Goal: Task Accomplishment & Management: Complete application form

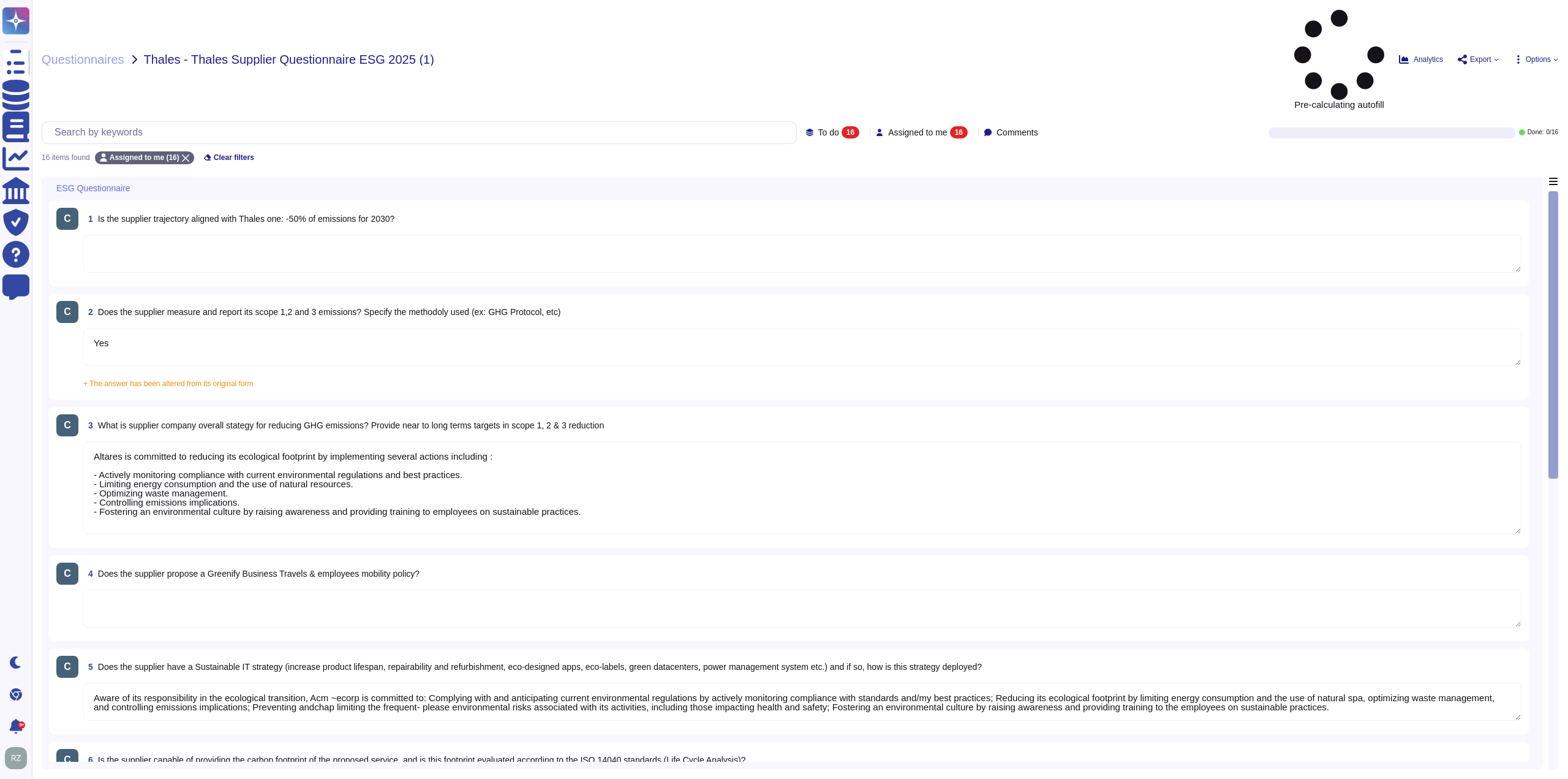
type textarea "Yes"
type textarea "Altares is committed to reducing its ecological footprint by implementing sever…"
type textarea "Aware of its responsibility in the ecological transition, Acm ~ecorp is committ…"
type textarea "Dun & [PERSON_NAME][GEOGRAPHIC_DATA], [GEOGRAPHIC_DATA], [GEOGRAPHIC_DATA], and…"
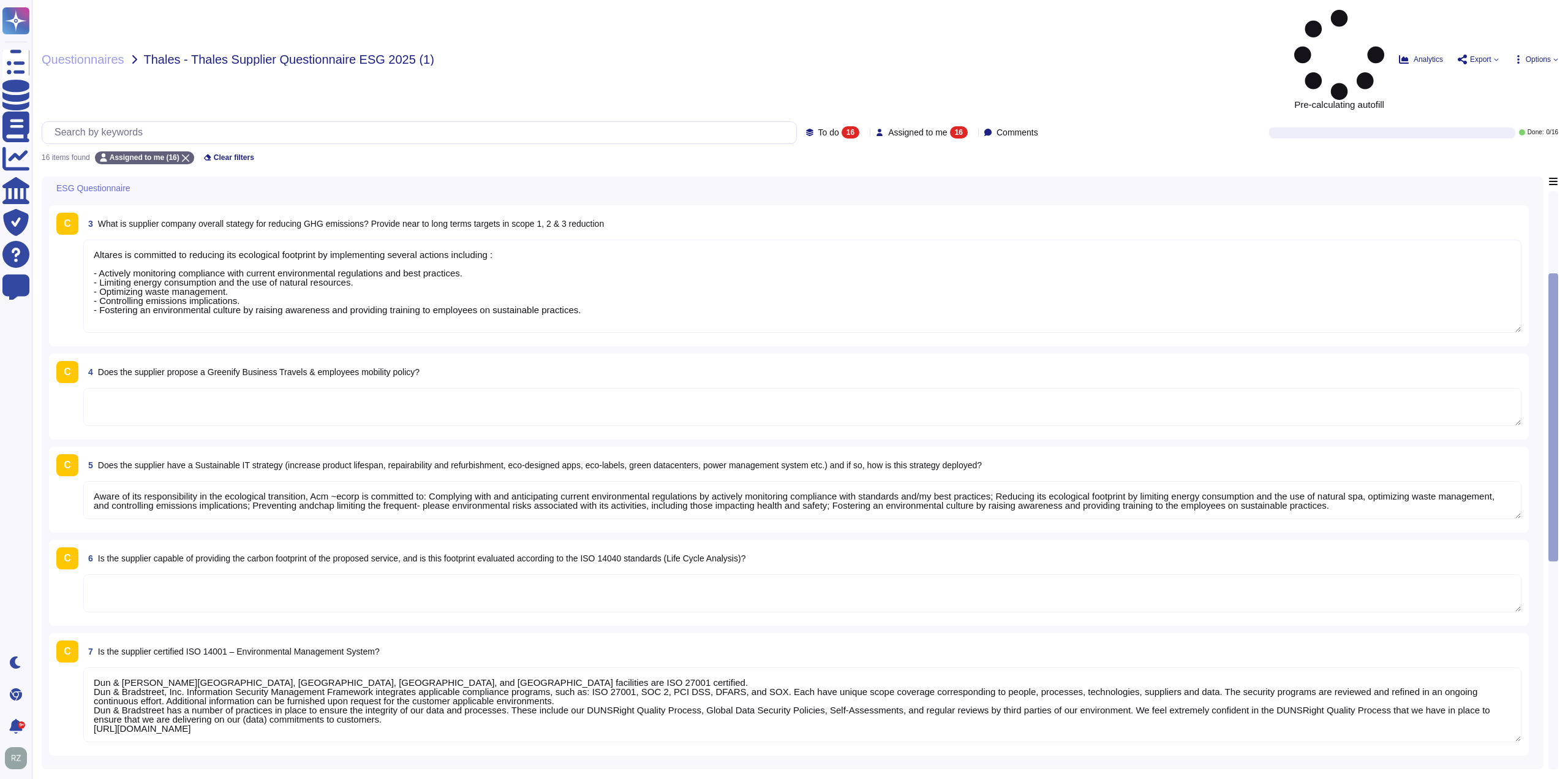
type textarea "Dun & [PERSON_NAME][GEOGRAPHIC_DATA], [GEOGRAPHIC_DATA], [GEOGRAPHIC_DATA], and…"
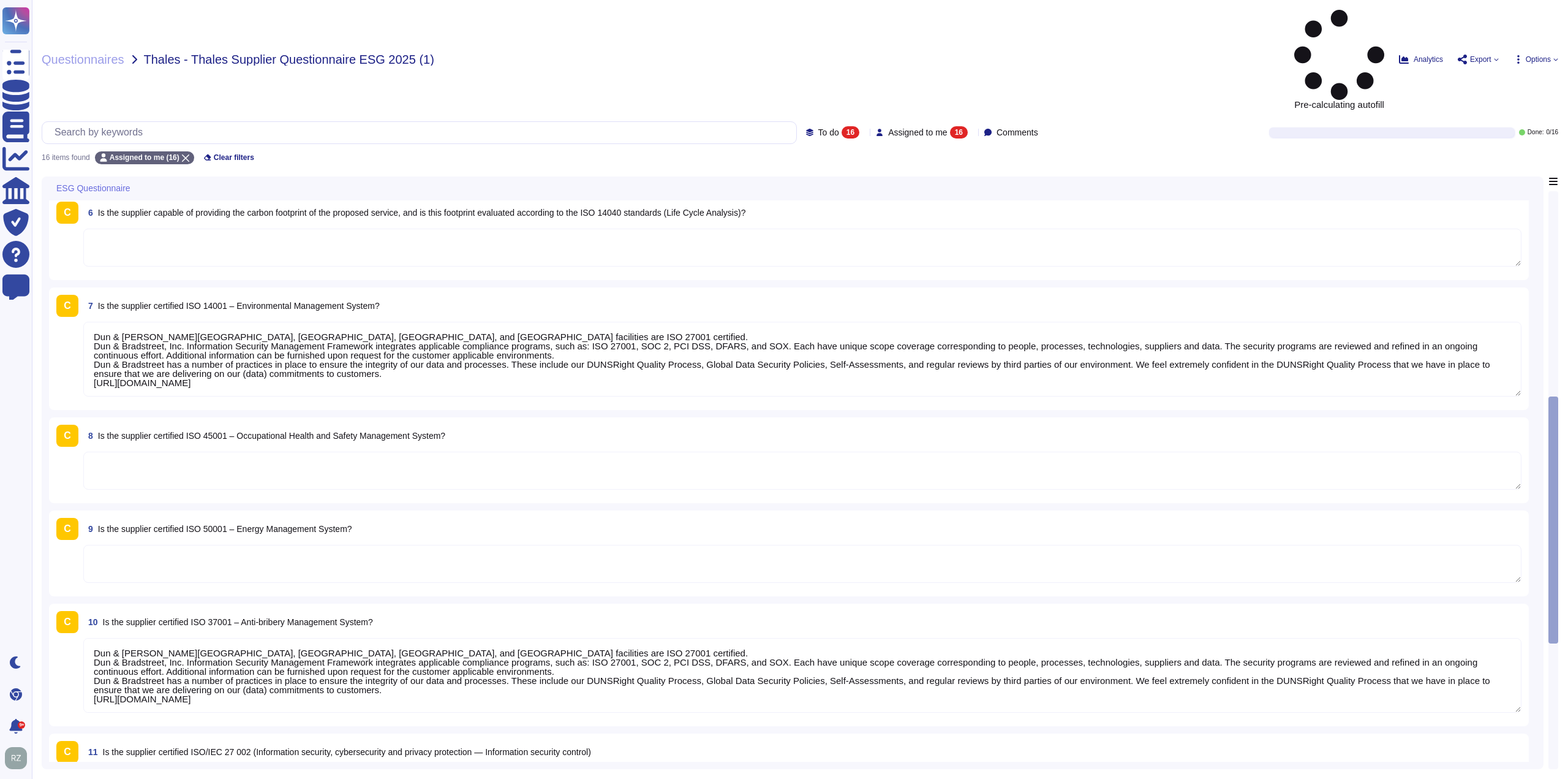
type textarea "SOC2 Report available under mutual nda"
type textarea "Yes, Dun & [PERSON_NAME] has a security incident response plan in place, which …"
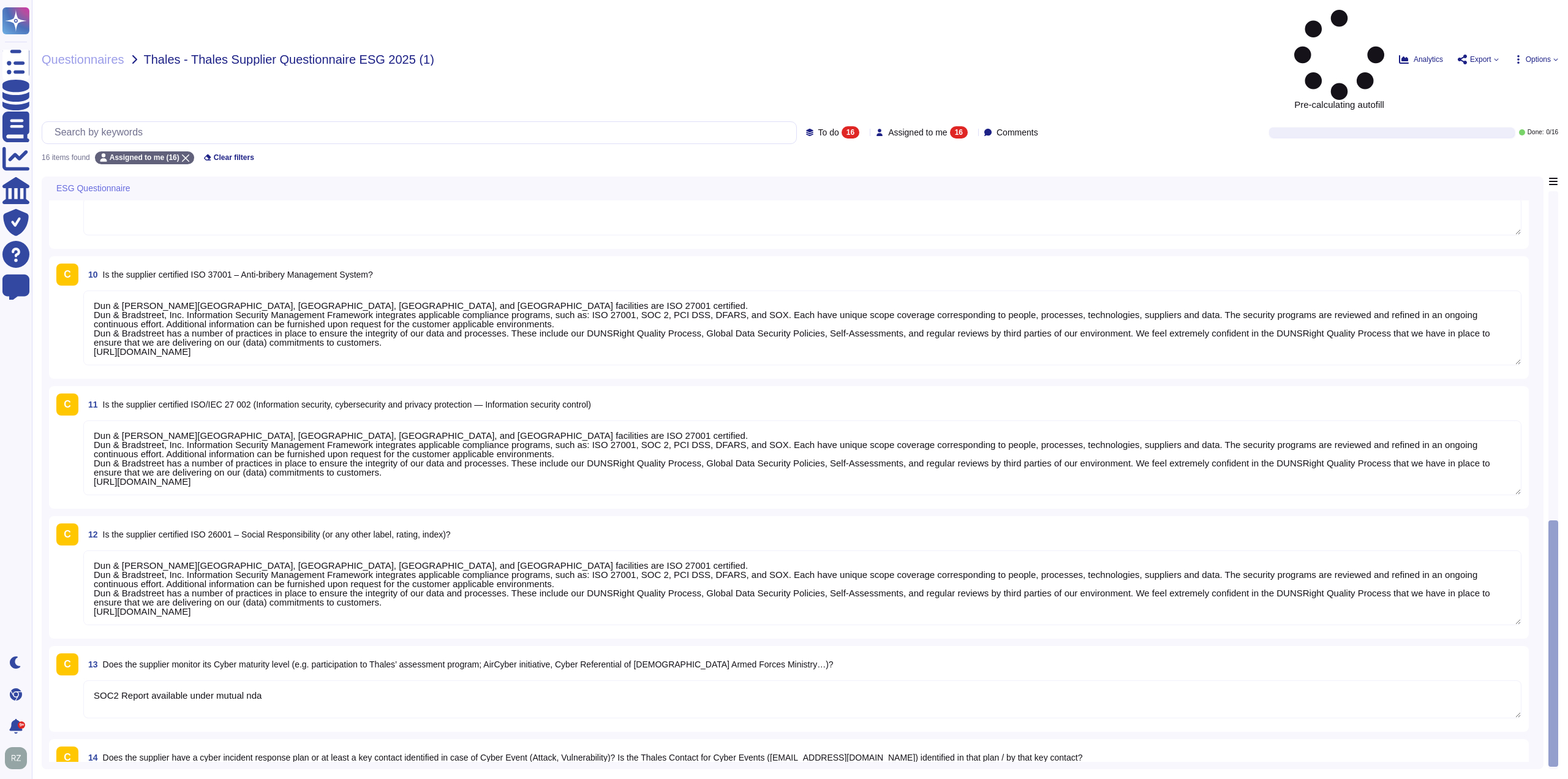
type textarea "Yes, [PERSON_NAME] & [PERSON_NAME] considers supplier diversity to be an import…"
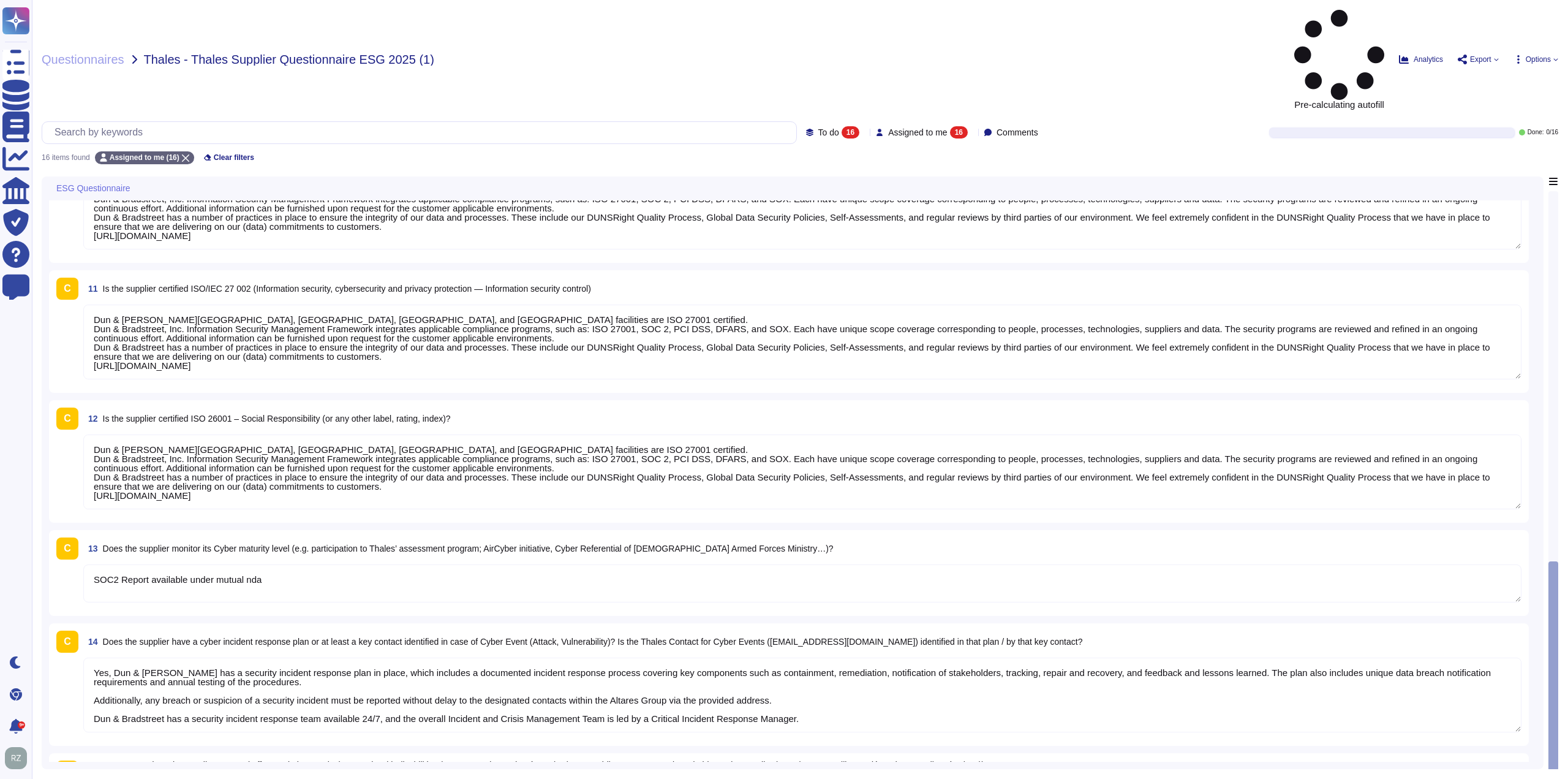
scroll to position [1046, 0]
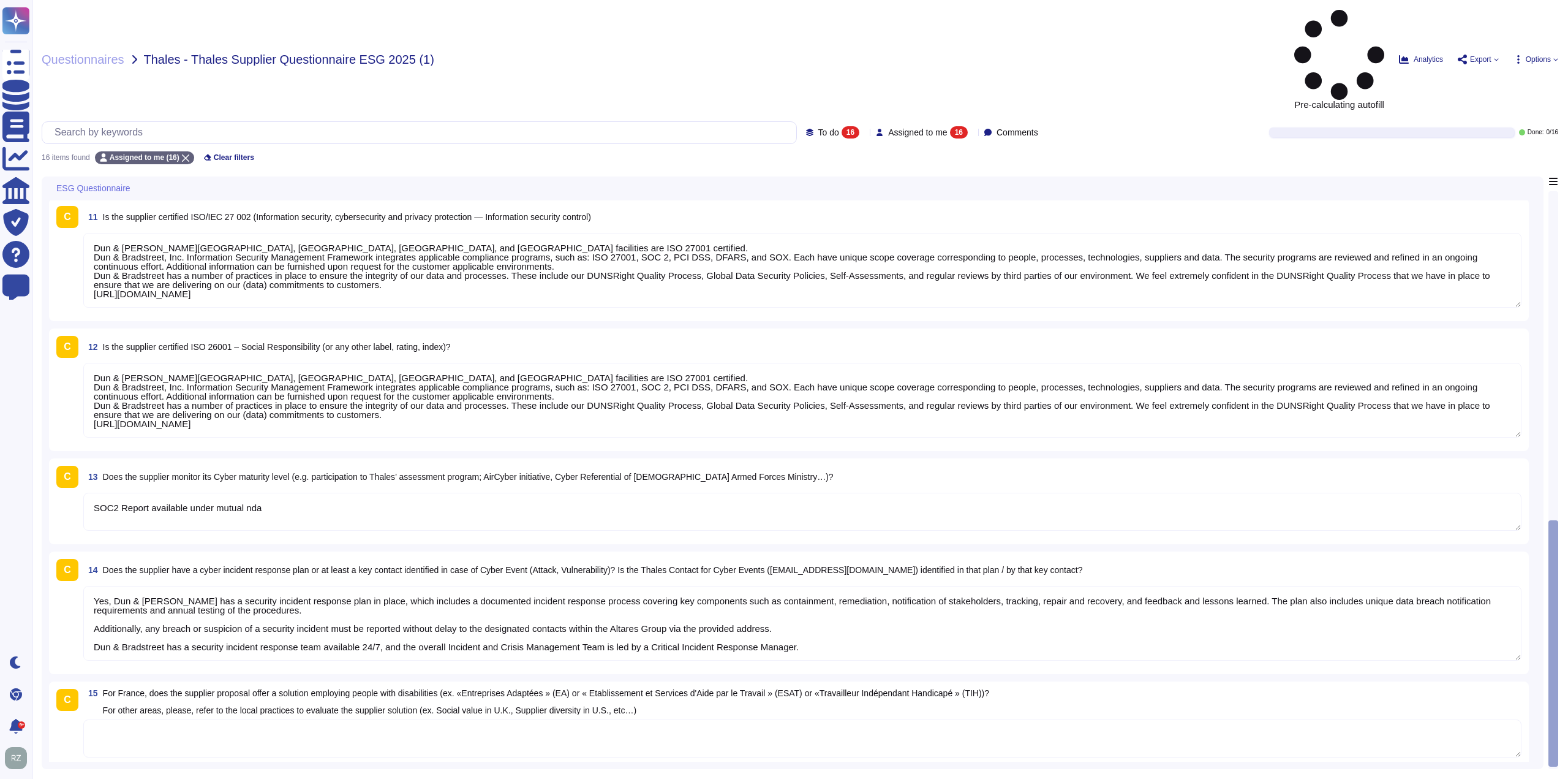
type textarea "Dun & [PERSON_NAME][GEOGRAPHIC_DATA], [GEOGRAPHIC_DATA], [GEOGRAPHIC_DATA], and…"
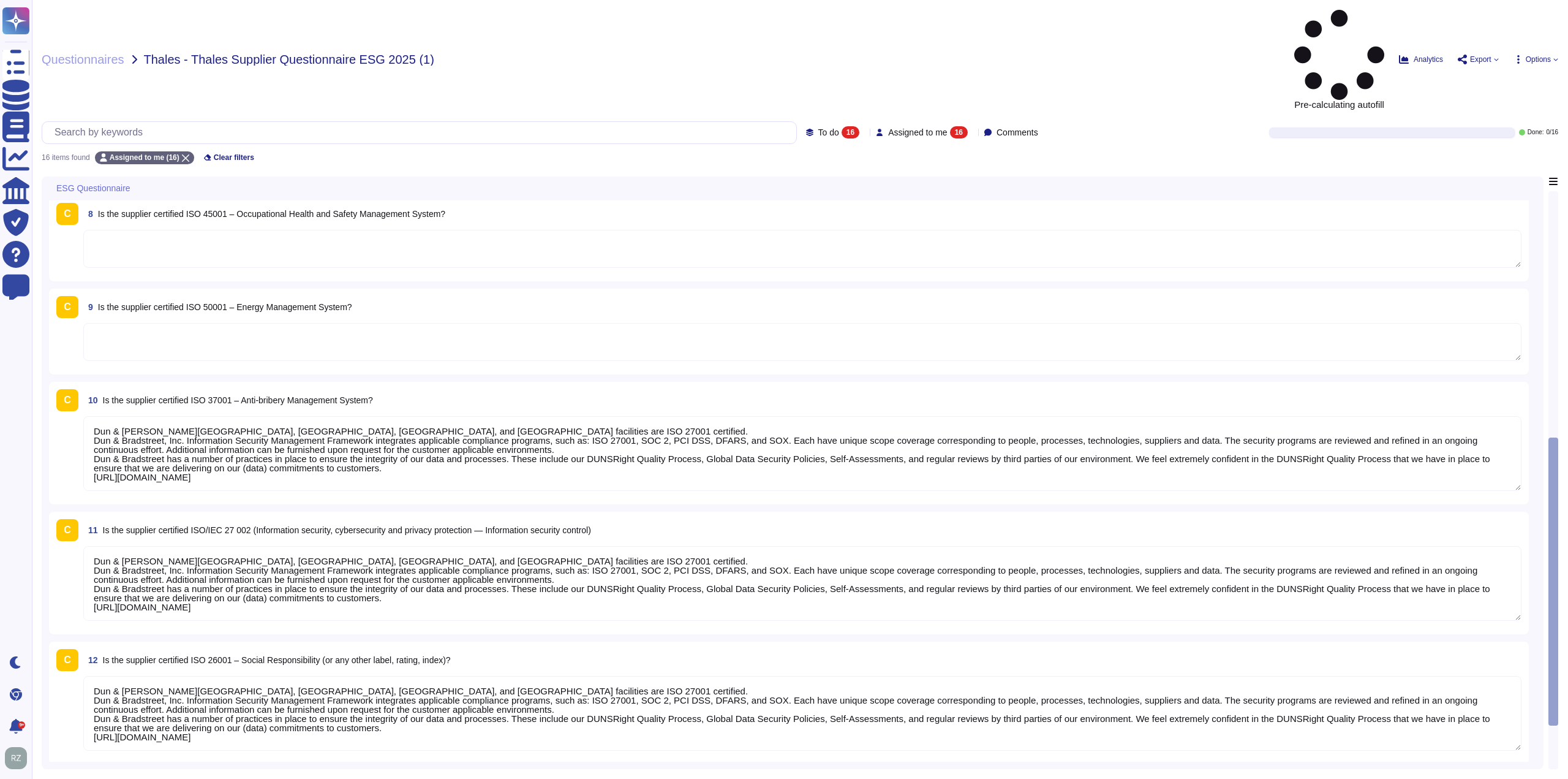
type textarea "Aware of its responsibility in the ecological transition, Acm ~ecorp is committ…"
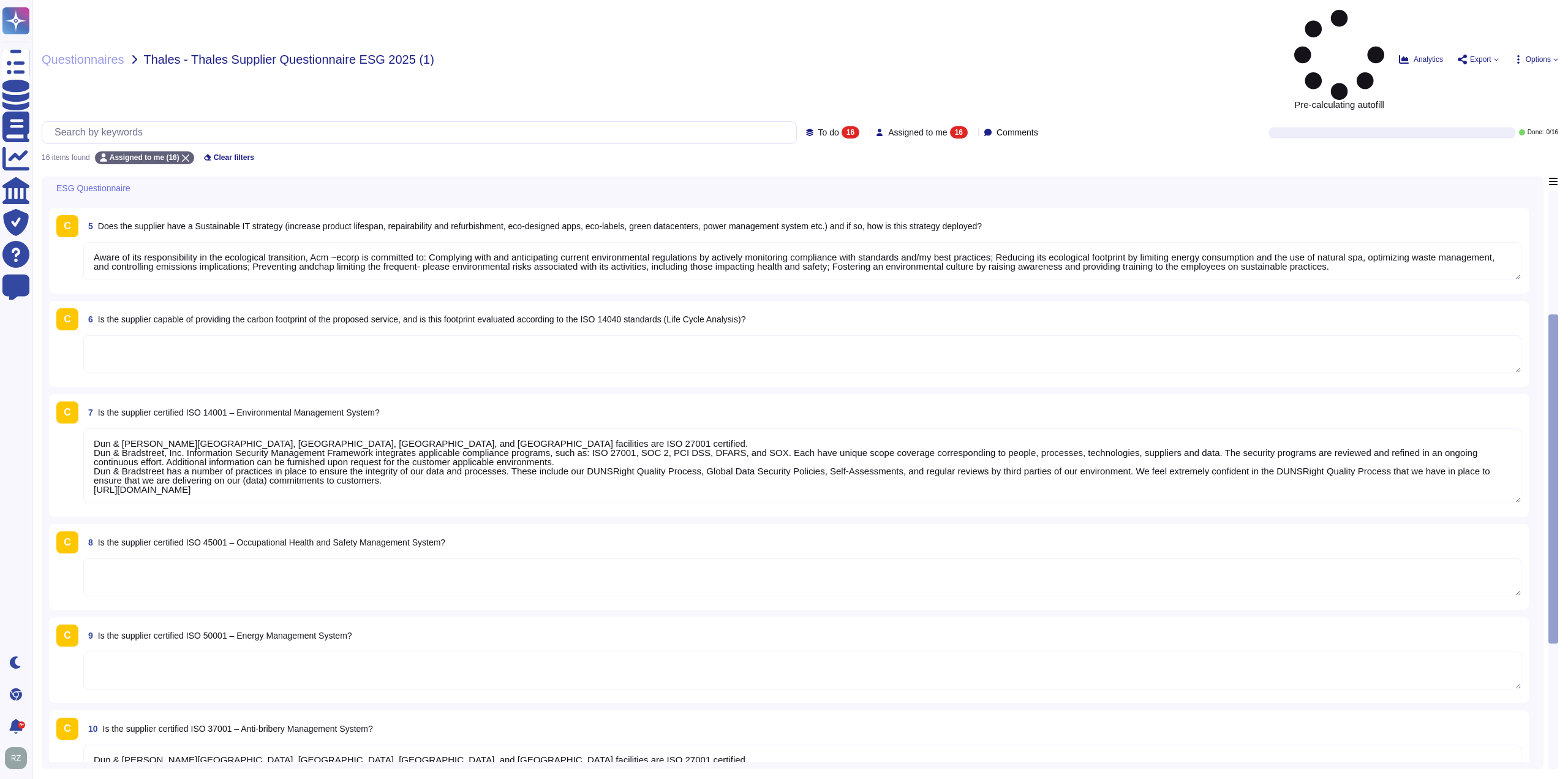
type textarea "Yes"
type textarea "Altares is committed to reducing its ecological footprint by implementing sever…"
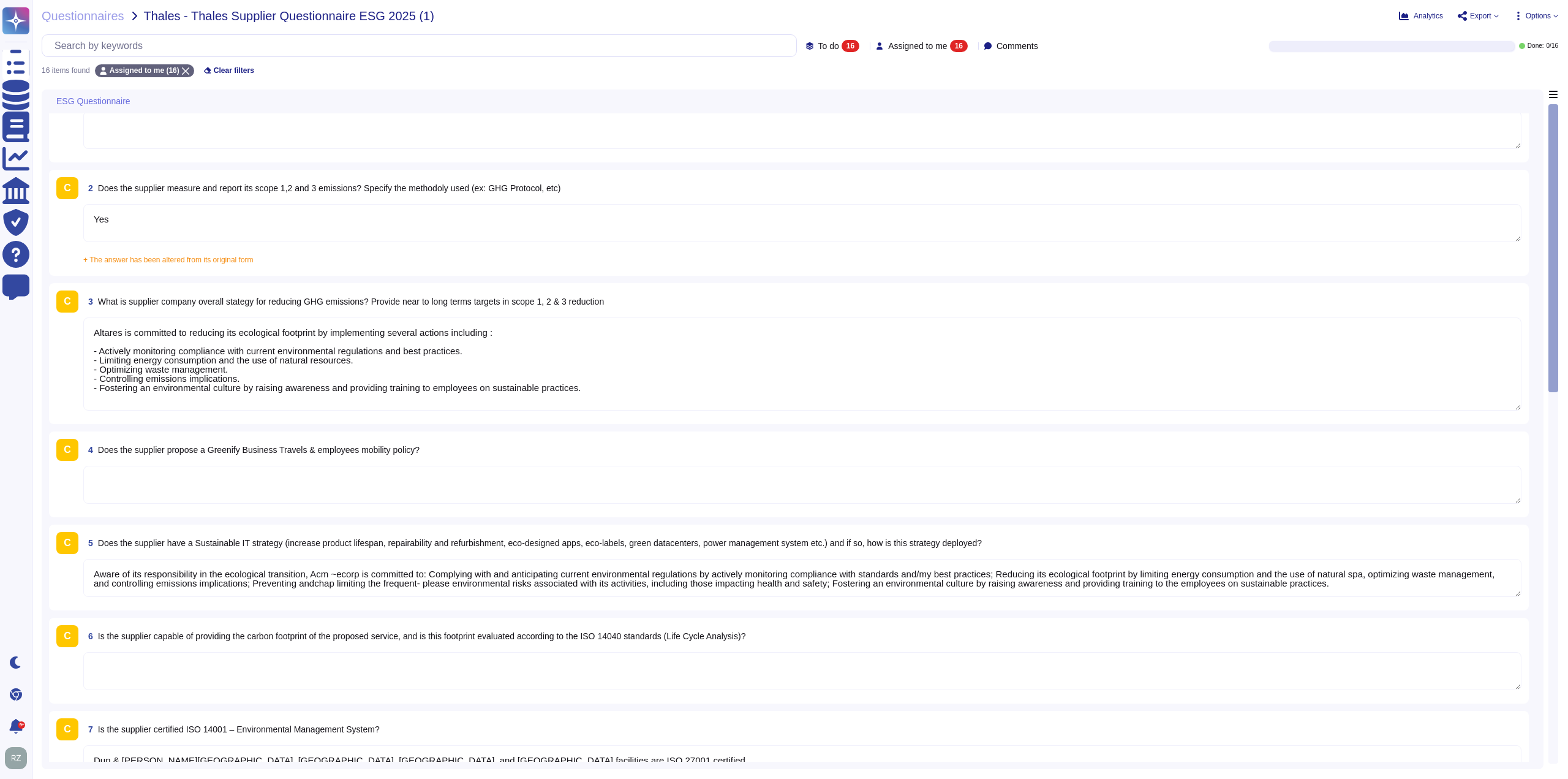
scroll to position [123, 0]
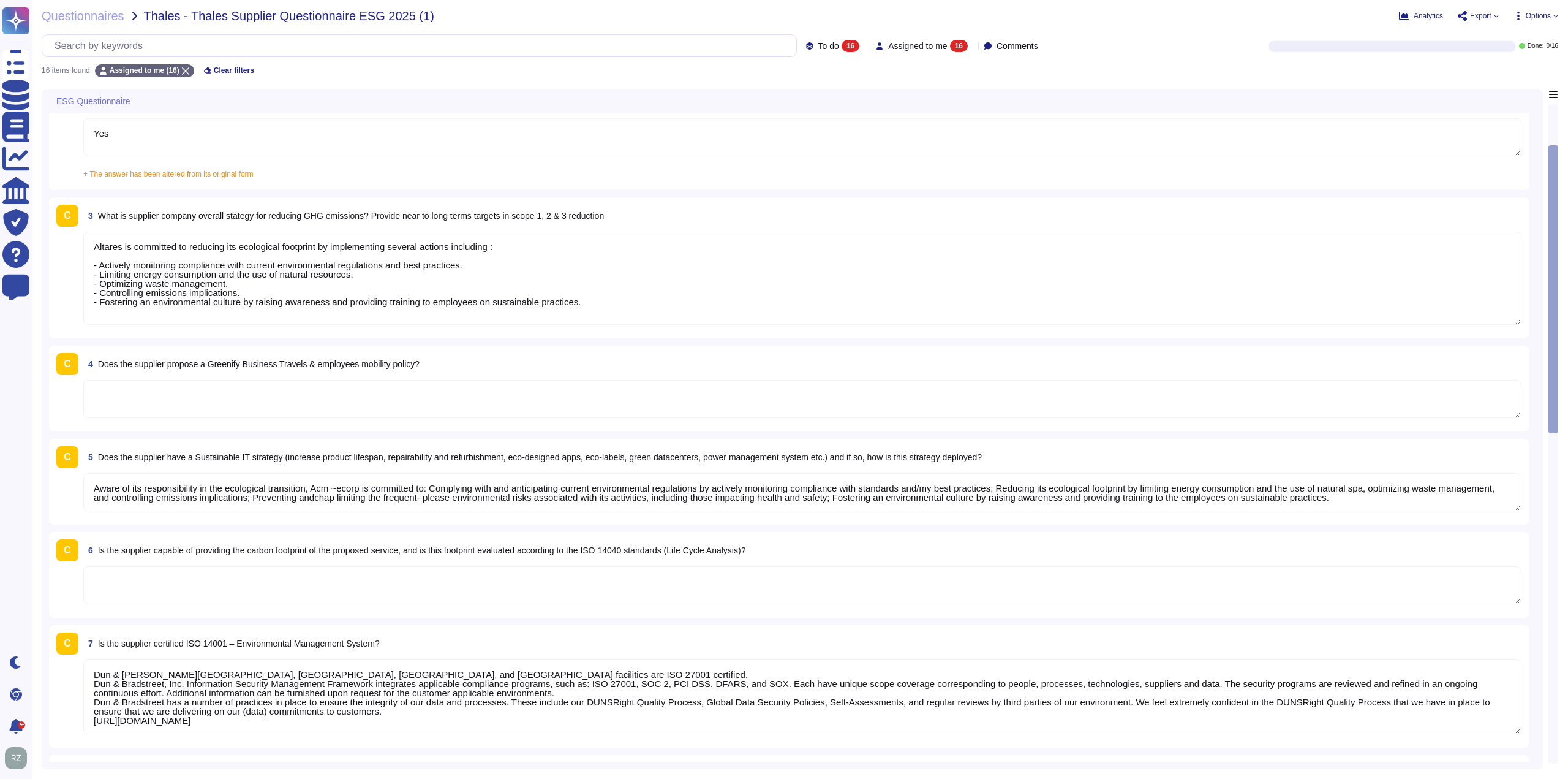
type textarea "Dun & [PERSON_NAME][GEOGRAPHIC_DATA], [GEOGRAPHIC_DATA], [GEOGRAPHIC_DATA], and…"
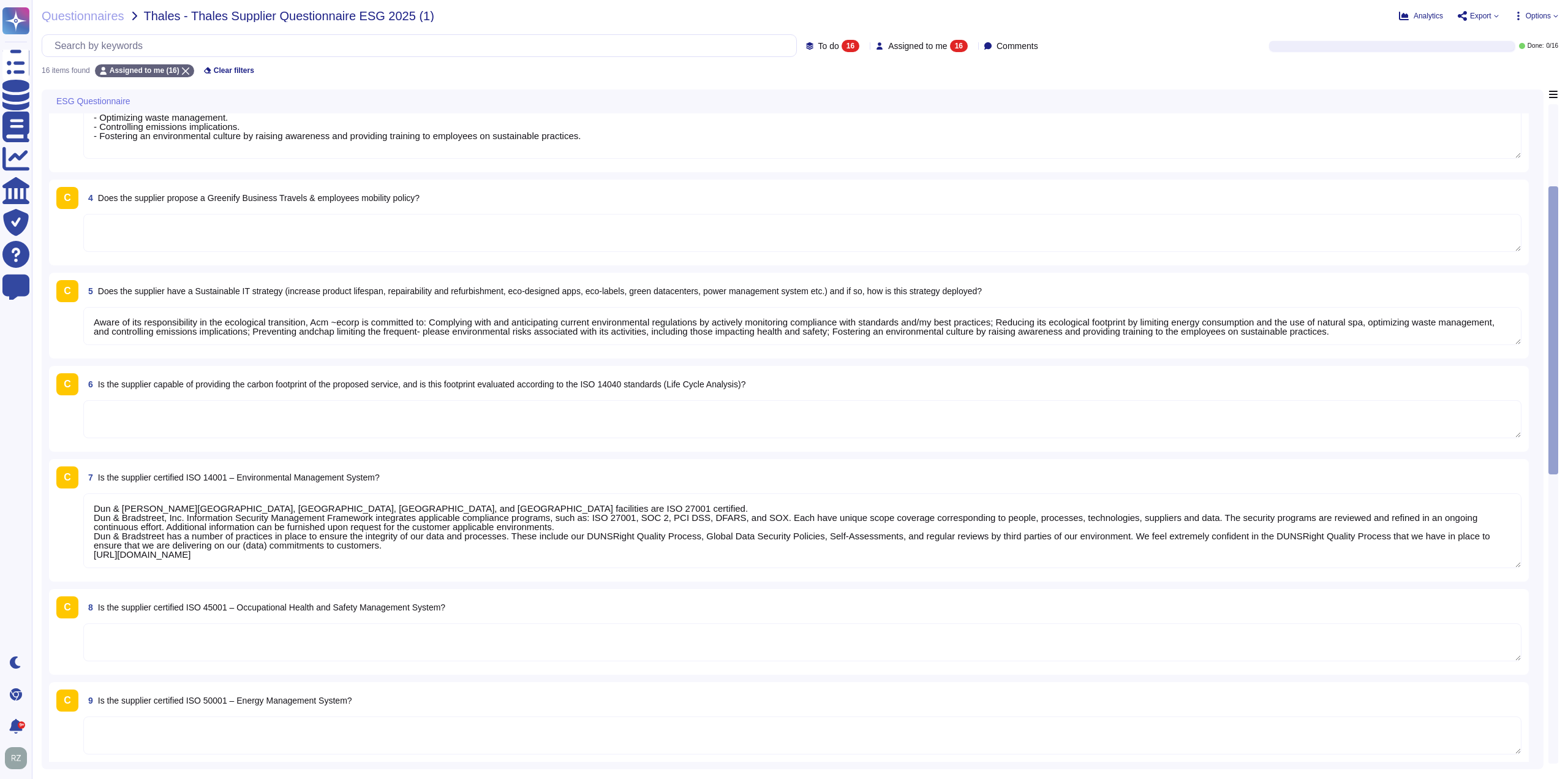
type textarea "Dun & [PERSON_NAME][GEOGRAPHIC_DATA], [GEOGRAPHIC_DATA], [GEOGRAPHIC_DATA], and…"
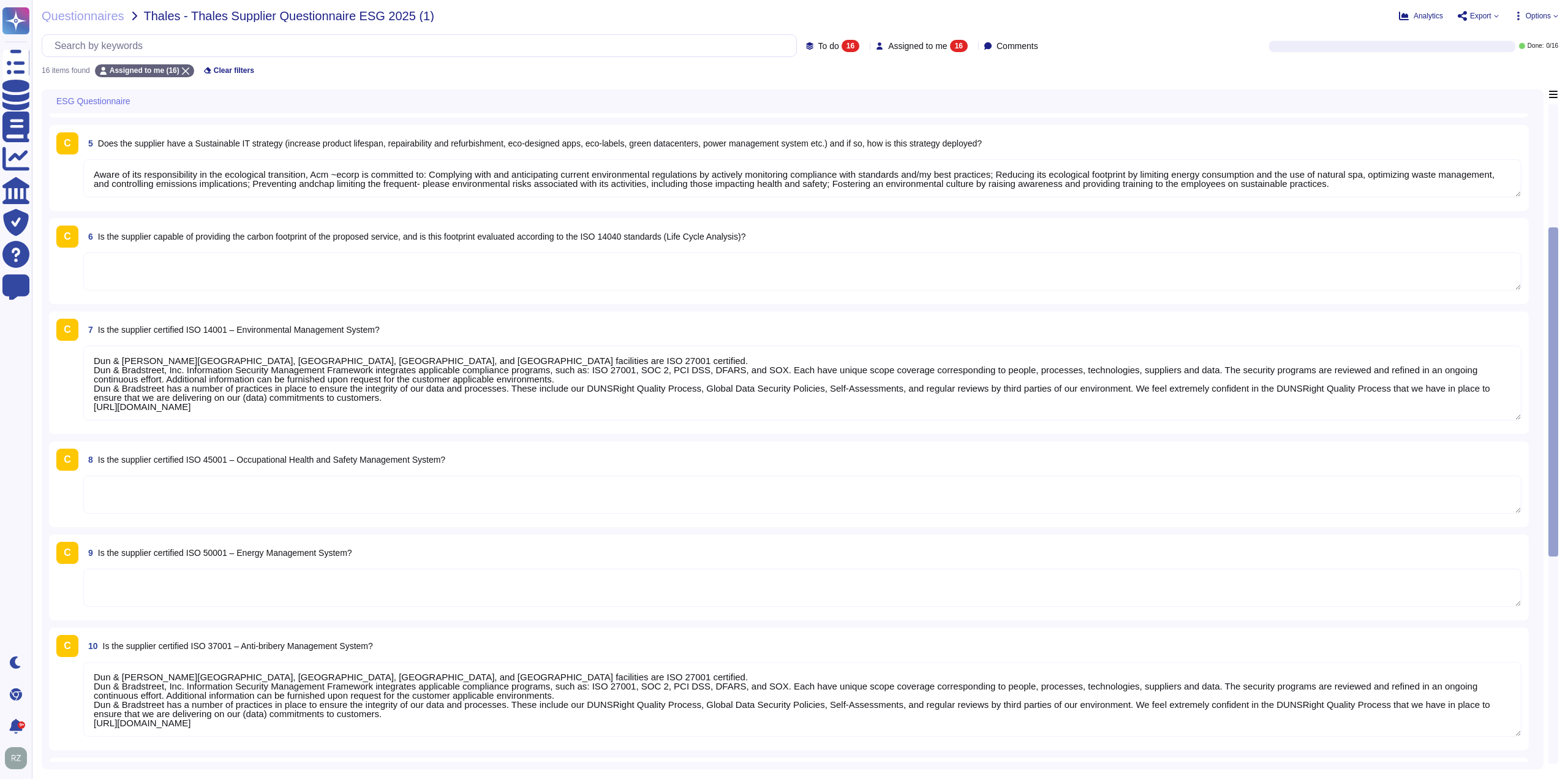
type textarea "SOC2 Report available under mutual nda"
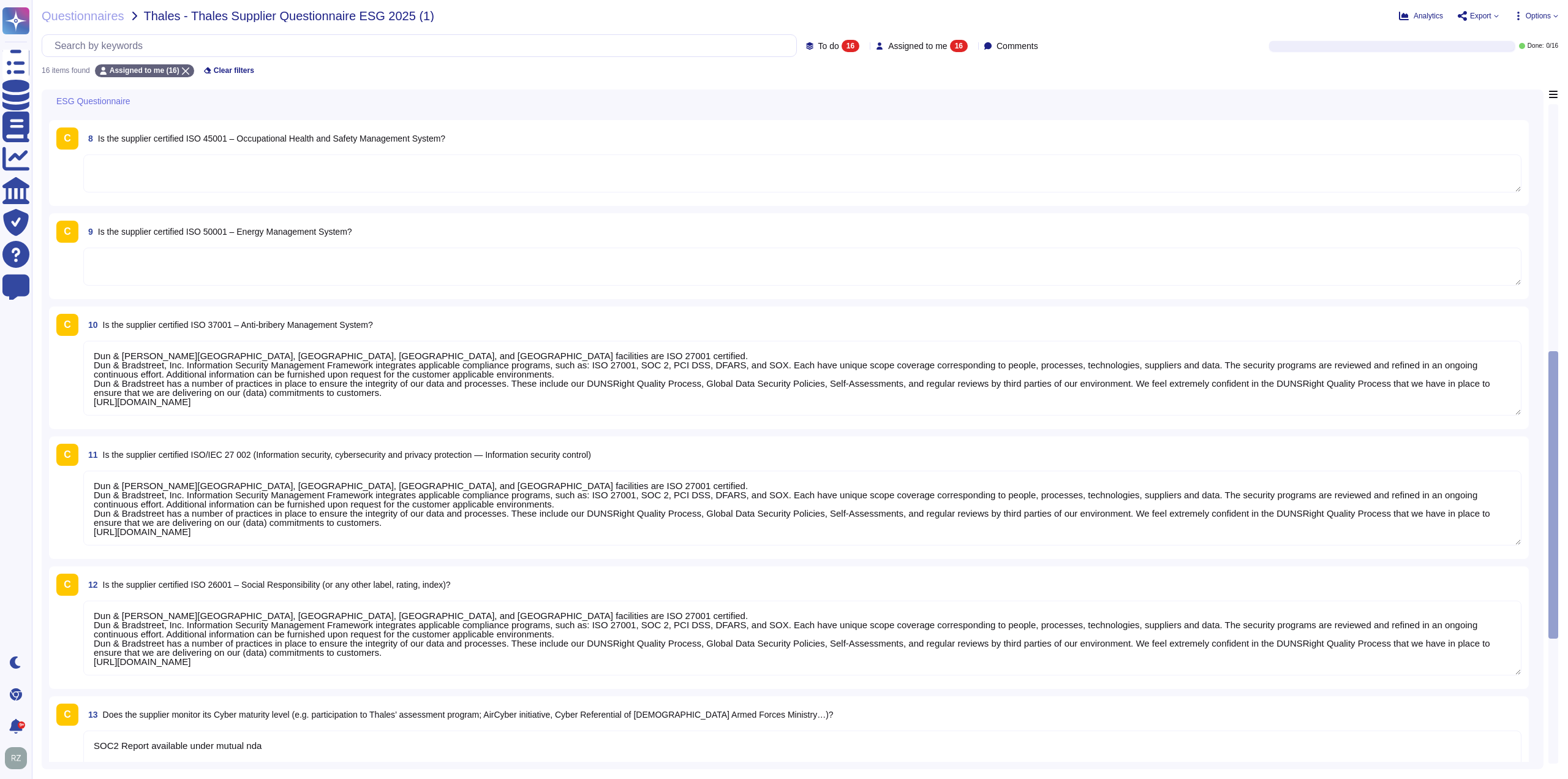
type textarea "Yes, Dun & [PERSON_NAME] has a security incident response plan in place, which …"
type textarea "Yes, [PERSON_NAME] & [PERSON_NAME] considers supplier diversity to be an import…"
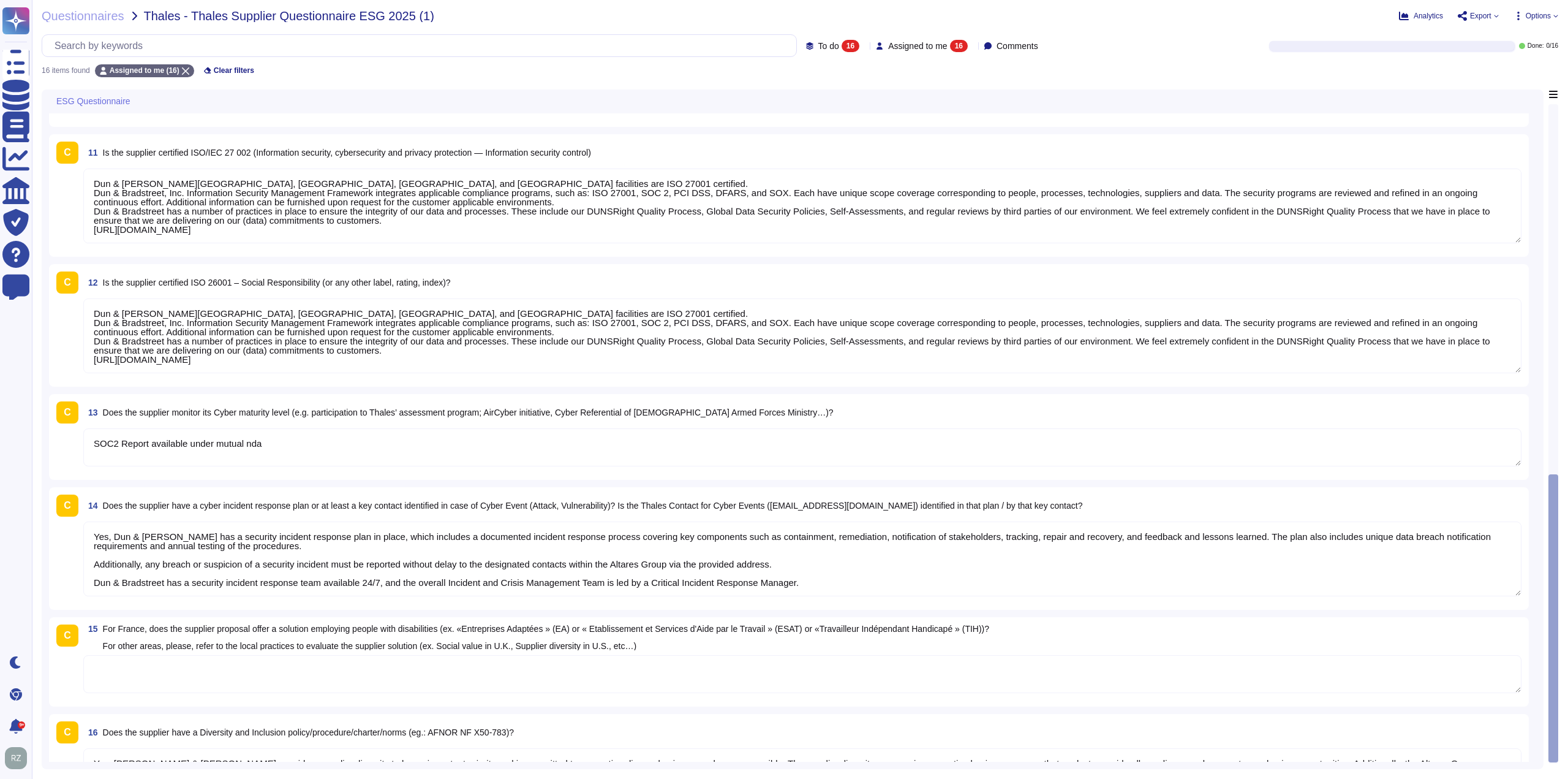
scroll to position [1046, 0]
